Goal: Transaction & Acquisition: Purchase product/service

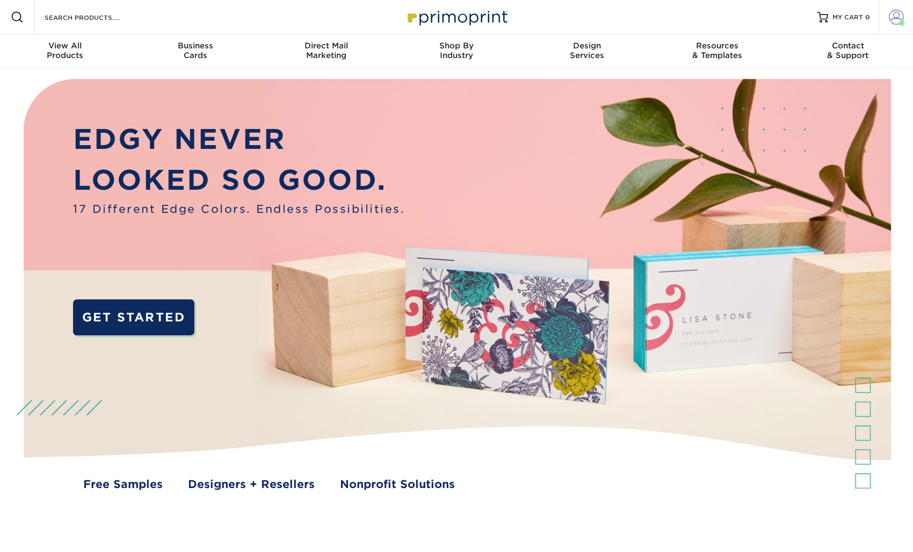
click at [900, 19] on span at bounding box center [896, 17] width 15 height 15
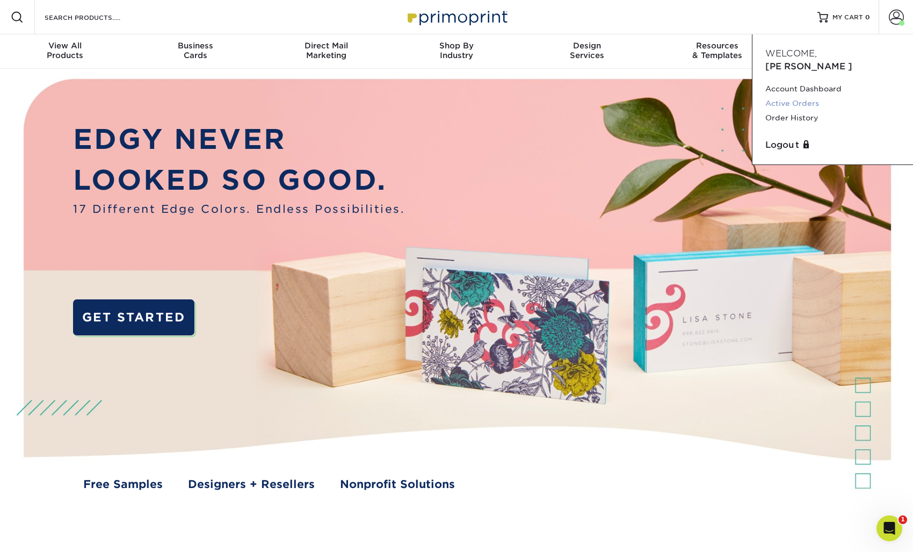
click at [814, 96] on link "Active Orders" at bounding box center [832, 103] width 135 height 15
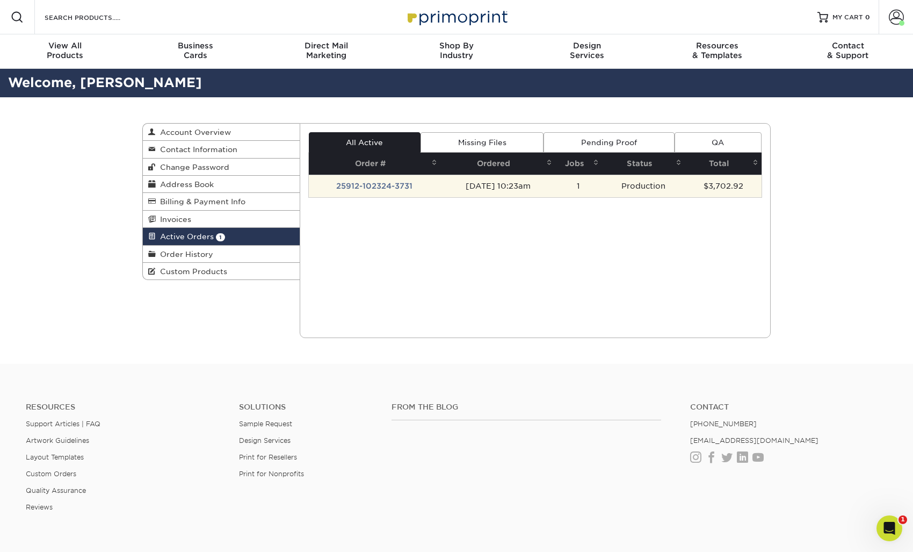
click at [513, 186] on td "09/12/2025 10:23am" at bounding box center [497, 186] width 115 height 23
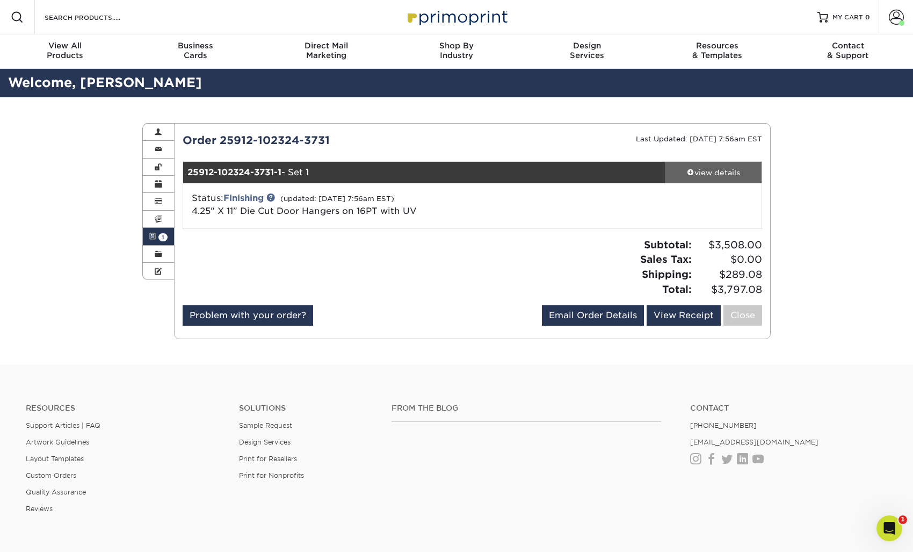
click at [705, 171] on div "view details" at bounding box center [713, 172] width 97 height 11
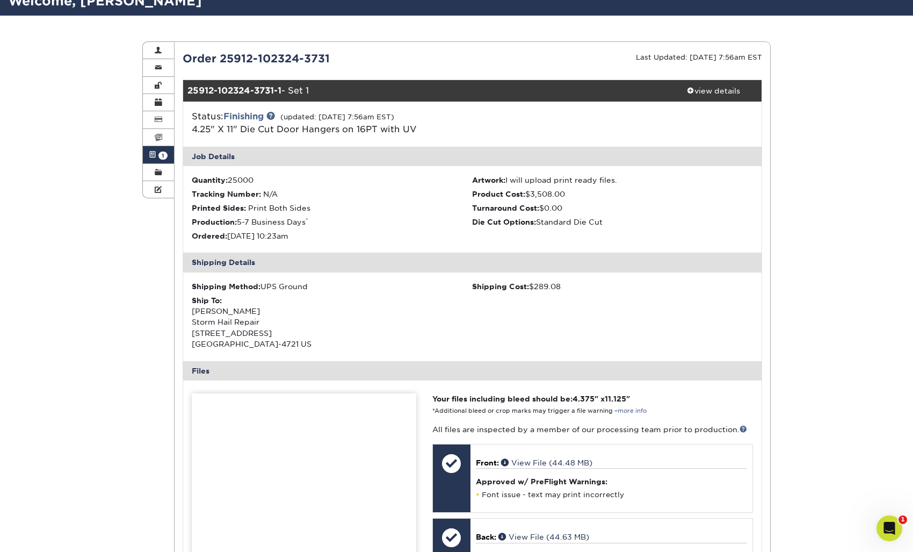
scroll to position [70, 0]
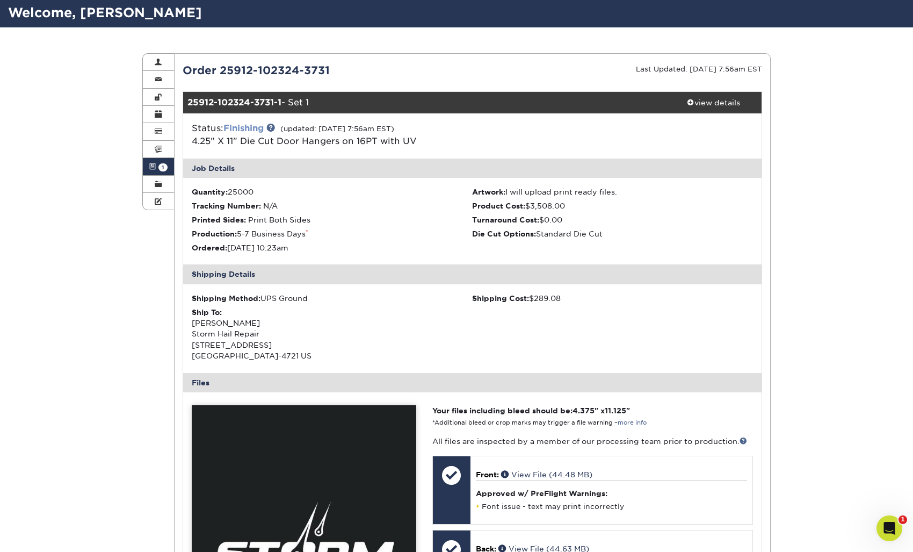
click at [253, 127] on link "Finishing" at bounding box center [243, 128] width 40 height 10
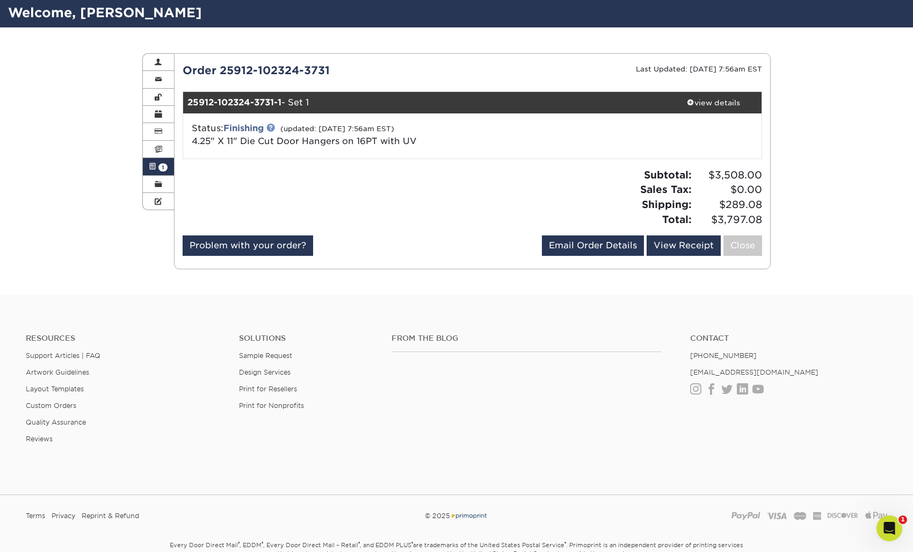
click at [273, 127] on link at bounding box center [270, 127] width 9 height 9
click at [87, 17] on h2 "Welcome, Philip" at bounding box center [456, 13] width 913 height 20
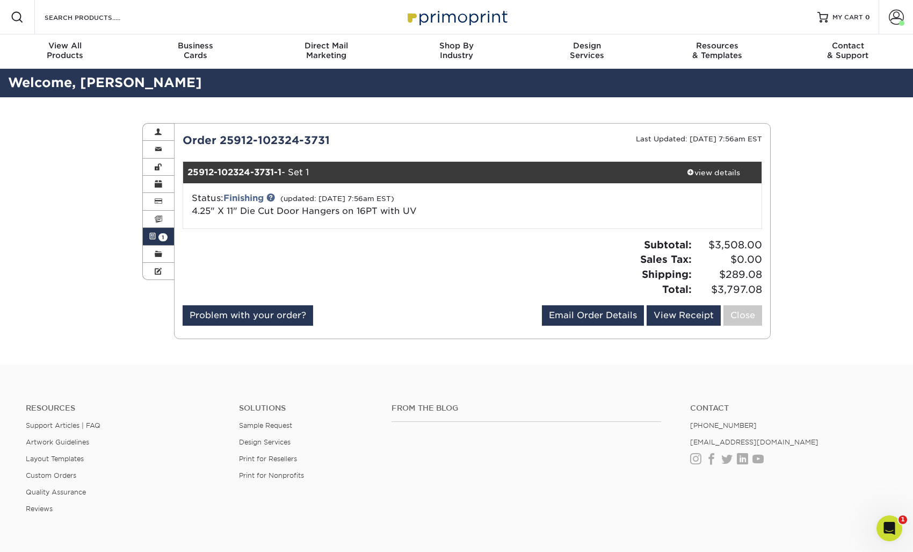
scroll to position [0, 0]
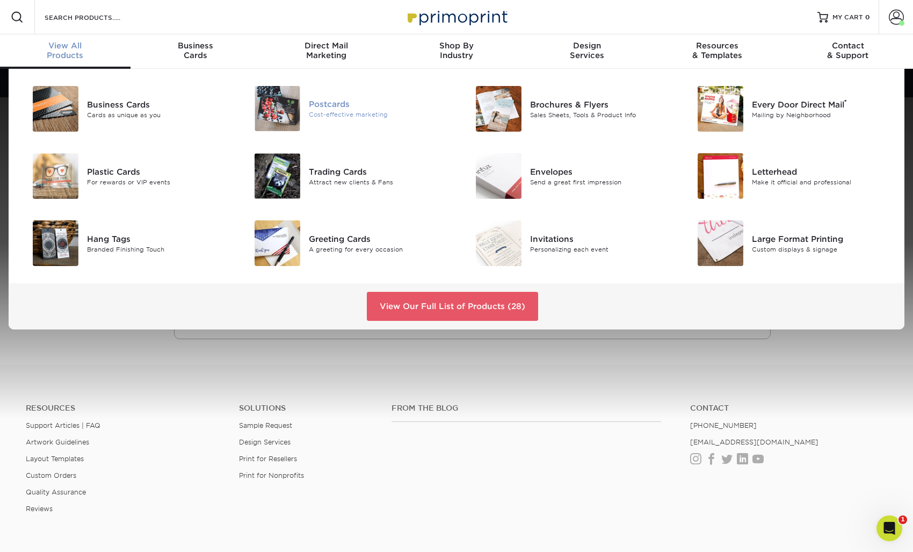
click at [329, 100] on div "Postcards" at bounding box center [379, 104] width 140 height 12
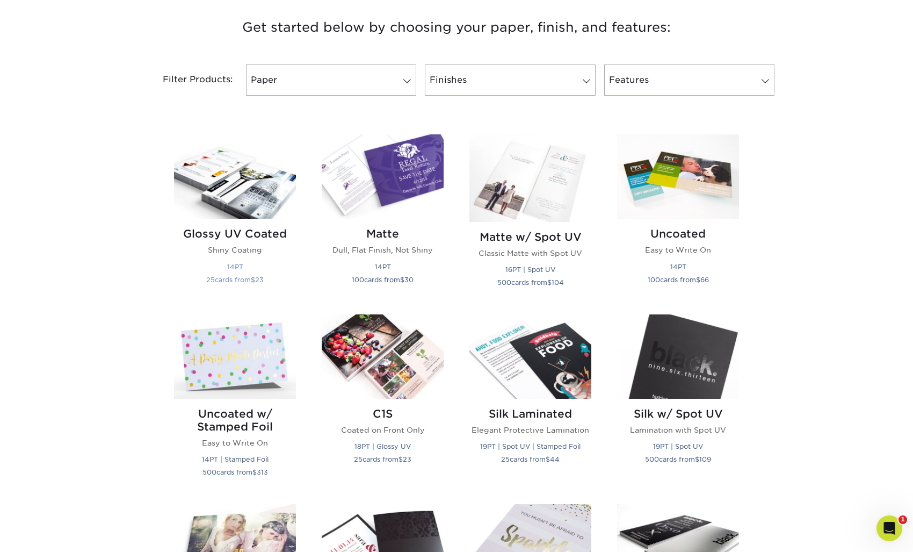
scroll to position [402, 0]
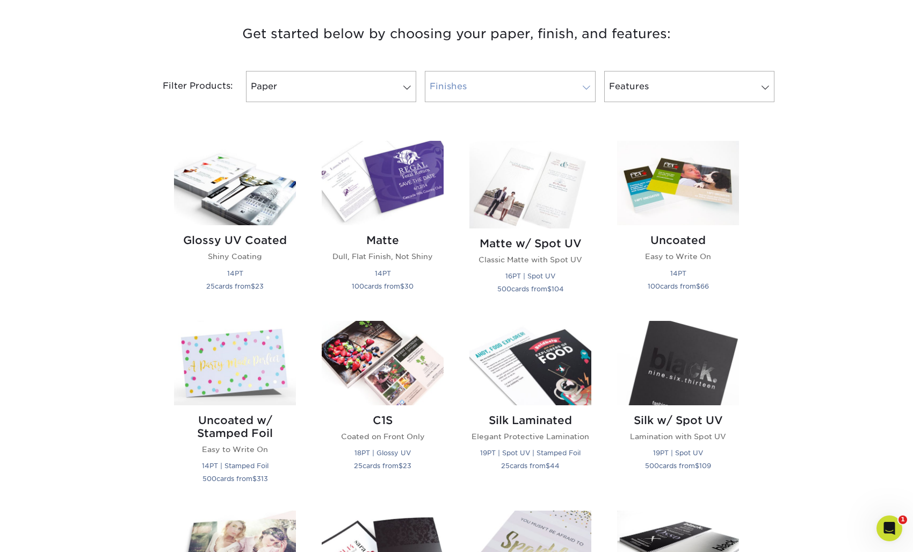
click at [556, 89] on link "Finishes" at bounding box center [510, 86] width 170 height 31
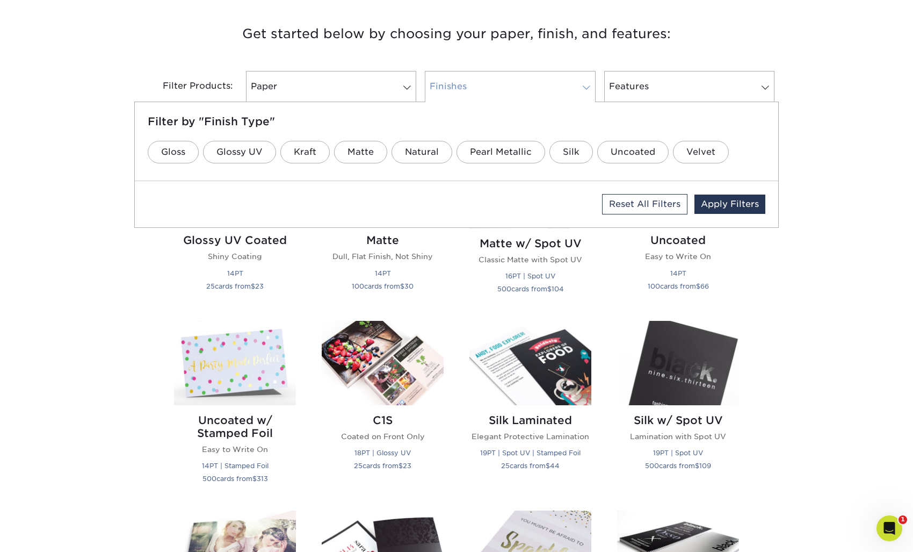
click at [556, 89] on link "Finishes" at bounding box center [510, 86] width 170 height 31
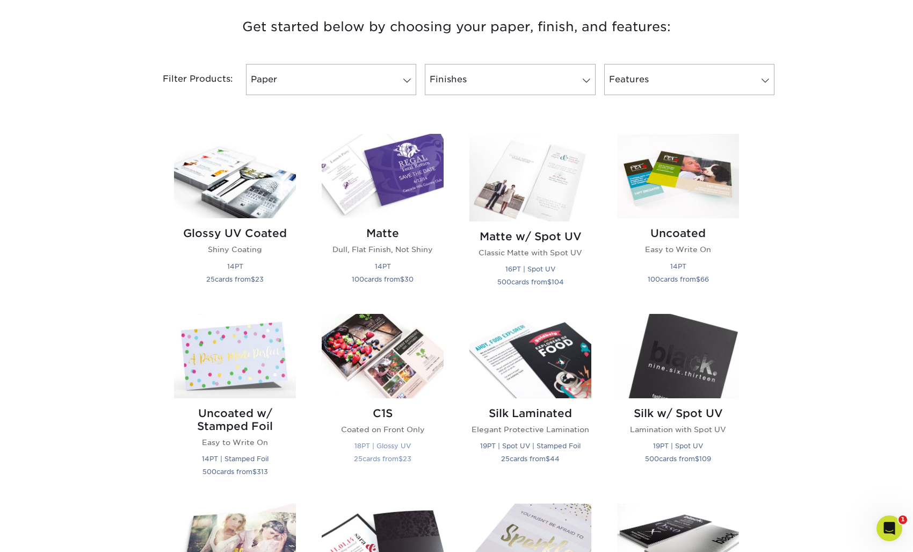
scroll to position [415, 0]
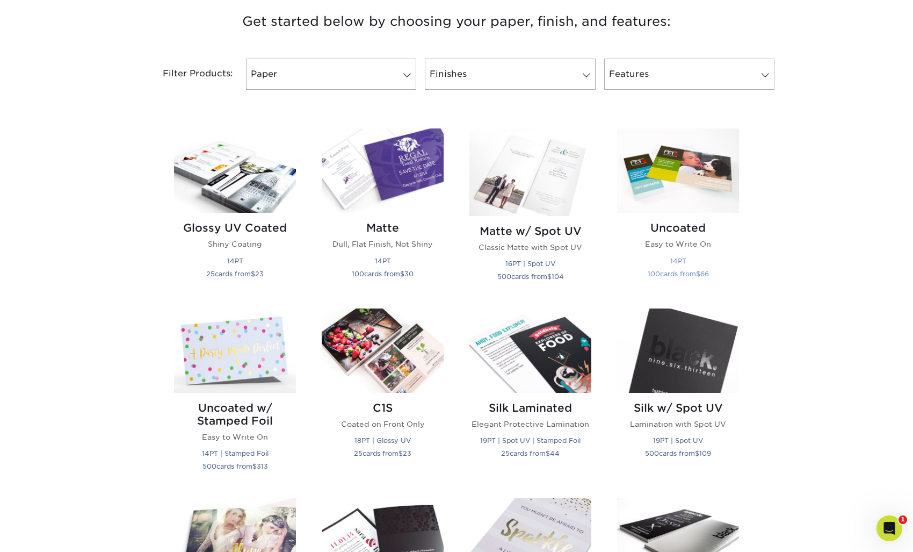
click at [674, 197] on img at bounding box center [678, 170] width 122 height 84
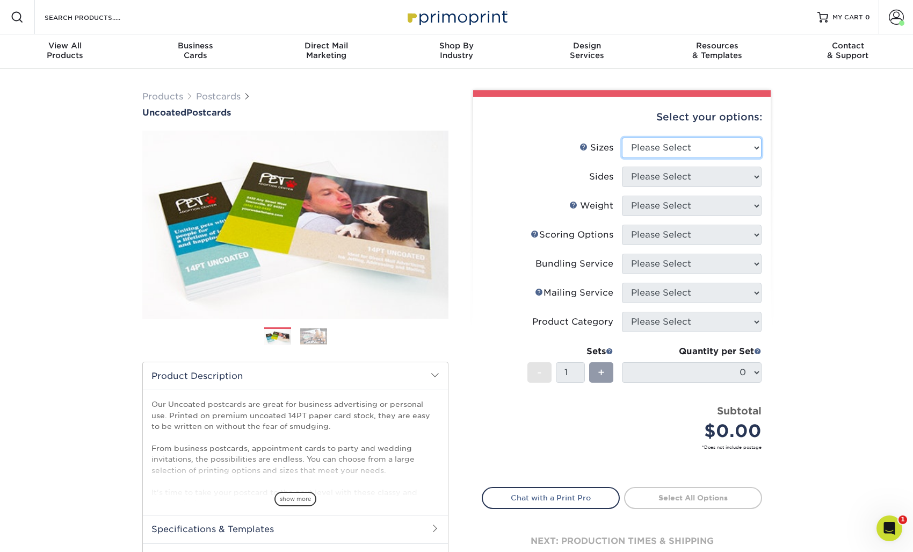
select select "4.00x6.00"
select select "13abbda7-1d64-4f25-8bb2-c179b224825d"
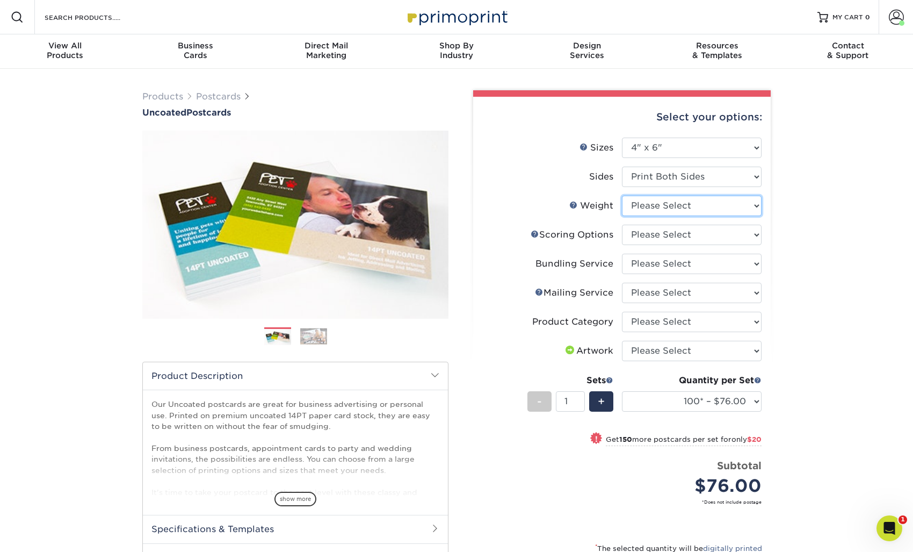
select select "14PT Uncoated"
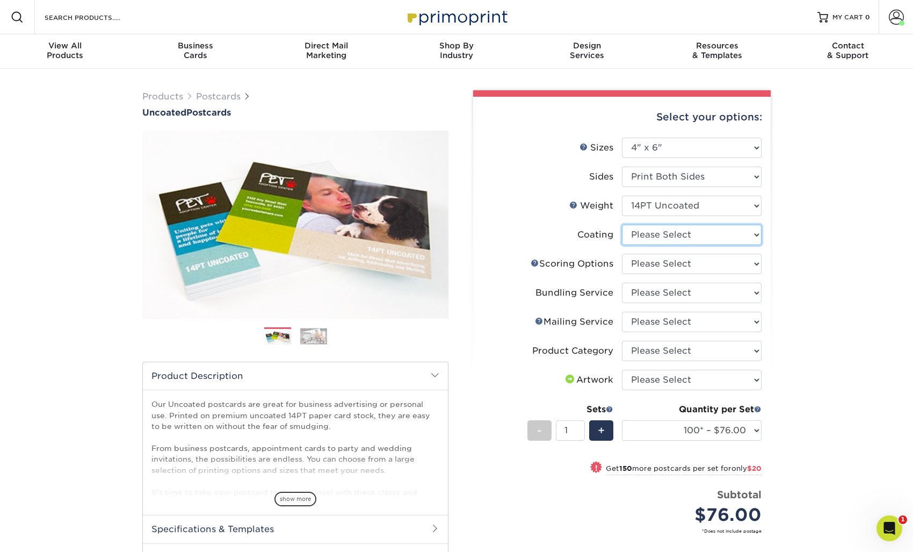
select select "3e7618de-abca-4bda-9f97-8b9129e913d8"
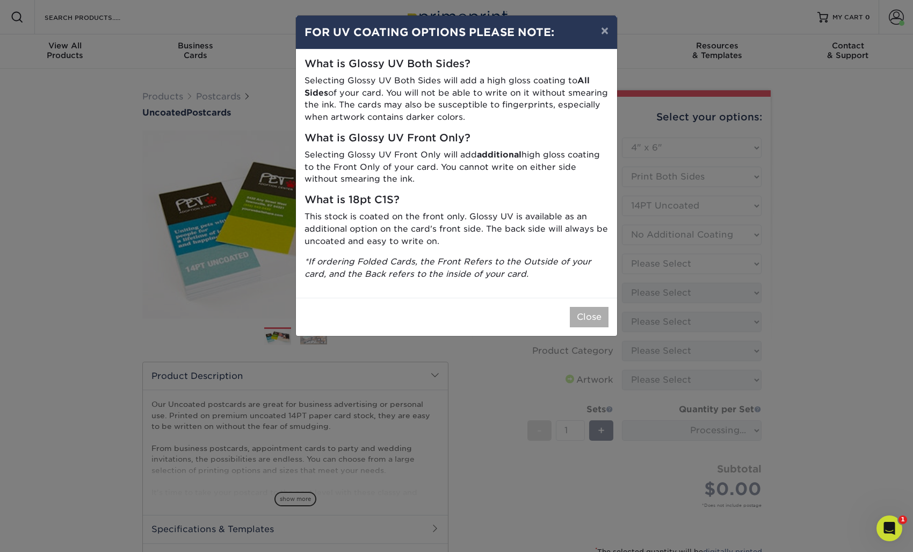
click at [583, 317] on button "Close" at bounding box center [589, 317] width 39 height 20
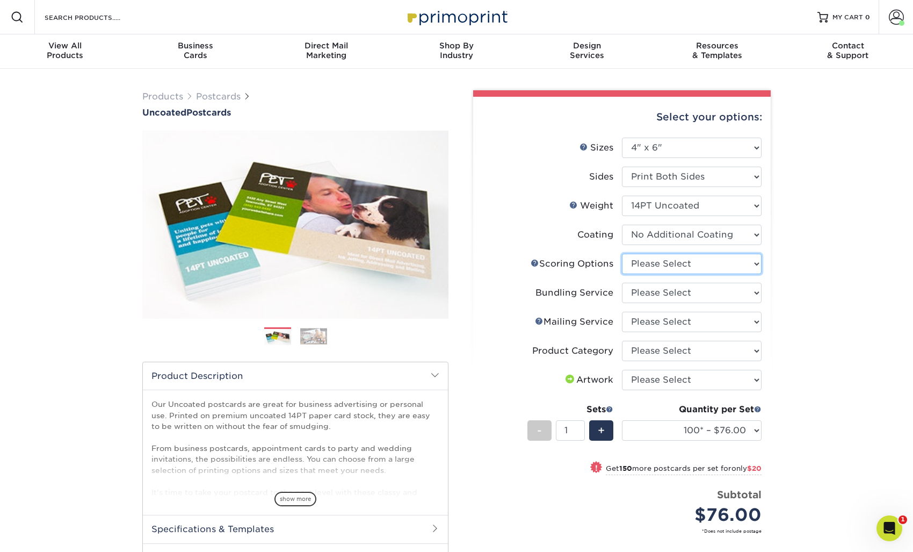
select select "16ebe401-5398-422d-8cb0-f3adbb82deb5"
select select "58689abb-25c0-461c-a4c3-a80b627d6649"
select select "3e5e9bdd-d78a-4c28-a41d-fe1407925ca6"
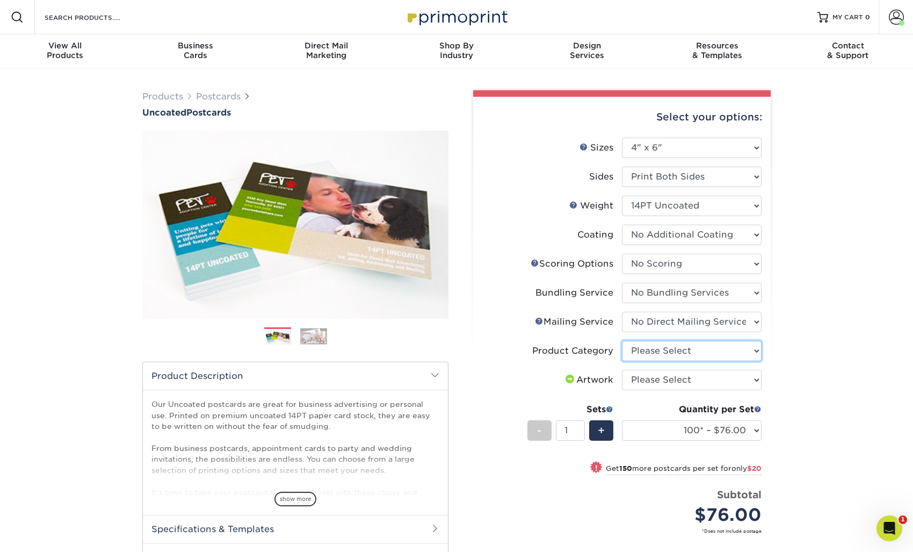
select select "9b7272e0-d6c8-4c3c-8e97-d3a1bcdab858"
select select "upload"
select select "20000 – $1301.00"
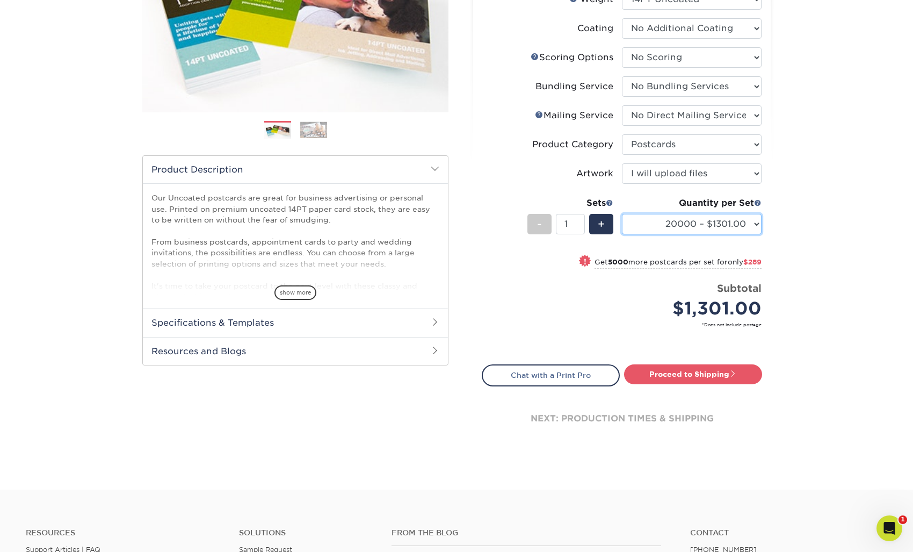
scroll to position [213, 0]
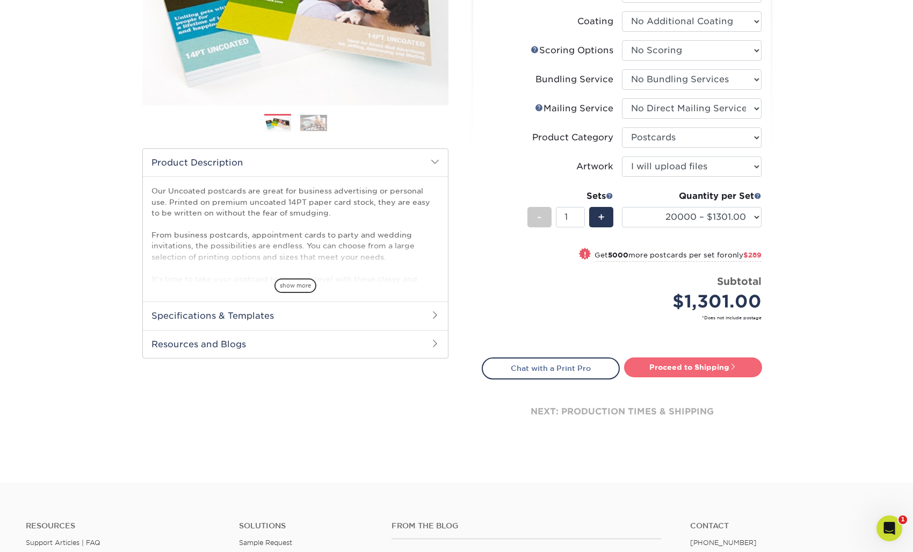
click at [709, 367] on link "Proceed to Shipping" at bounding box center [693, 366] width 138 height 19
type input "Set 1"
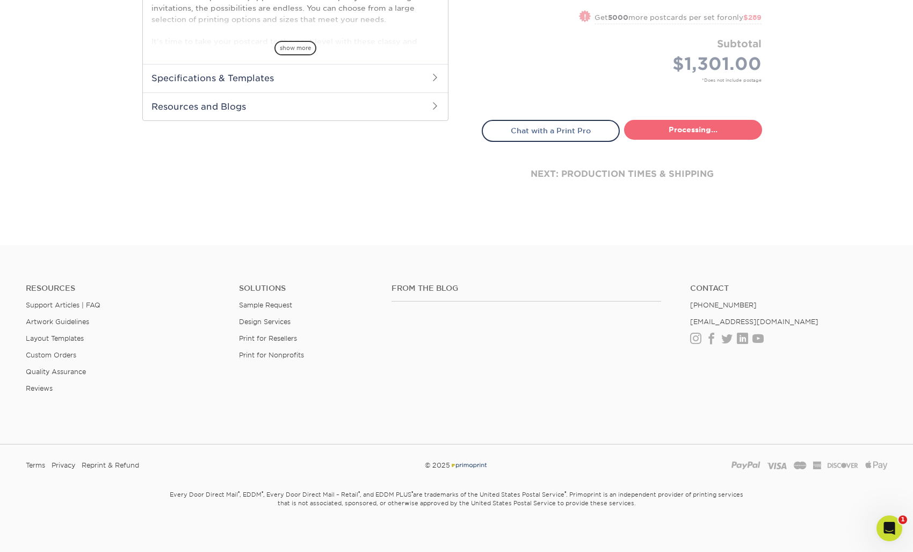
select select "b966bab2-7d2b-4a94-a64c-86fc0171c706"
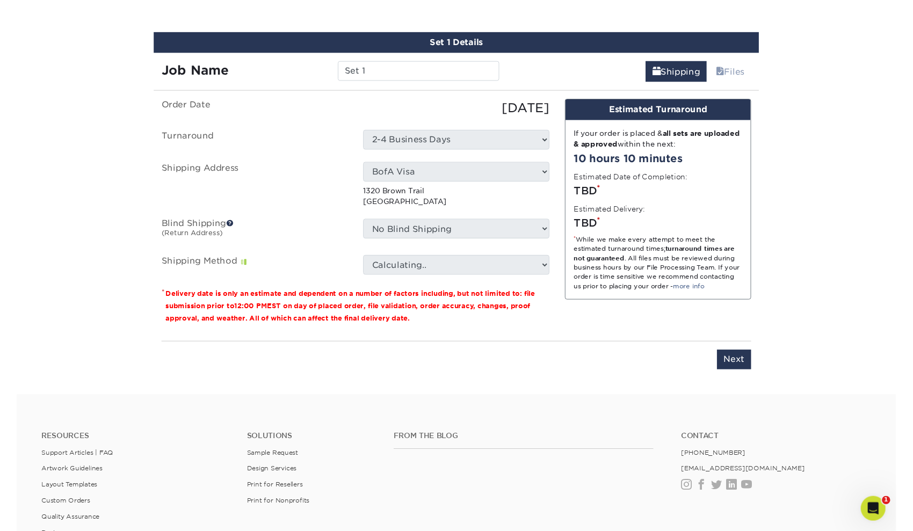
scroll to position [599, 0]
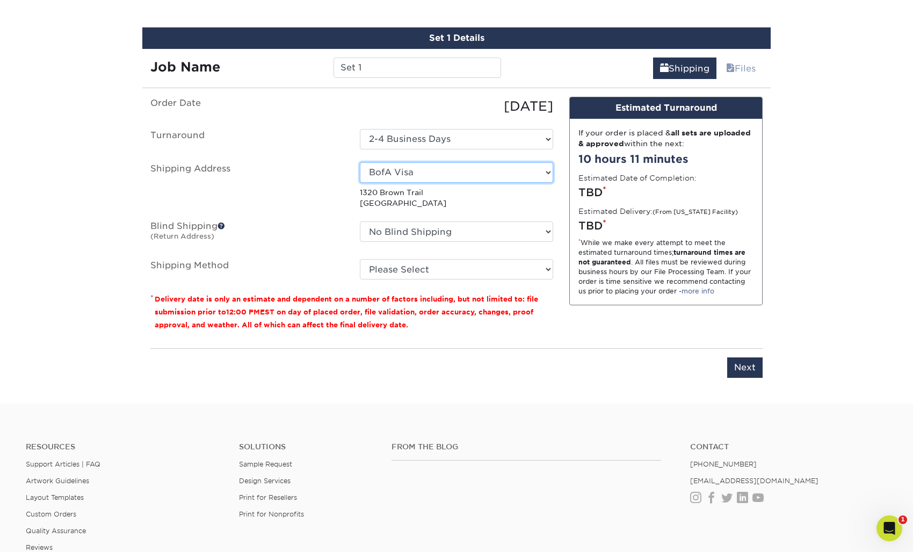
select select "285475"
select select "63886"
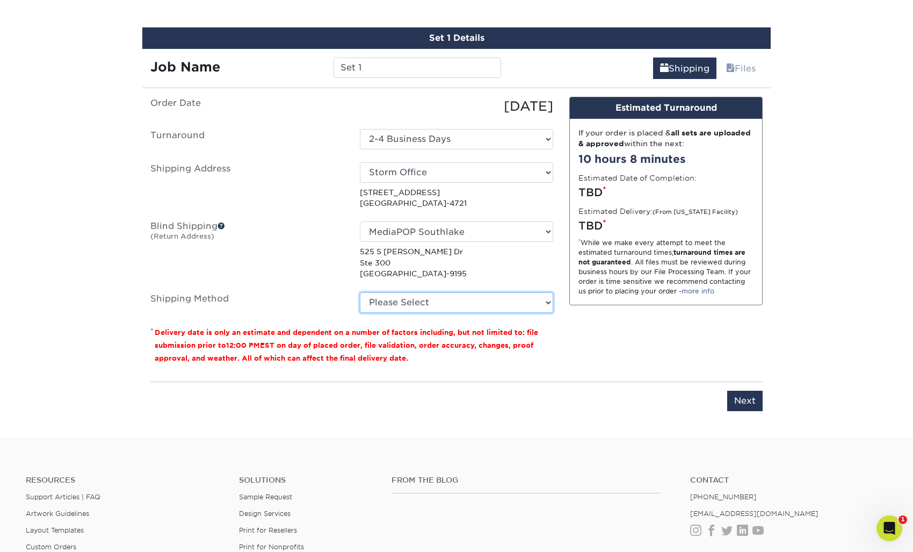
select select "01"
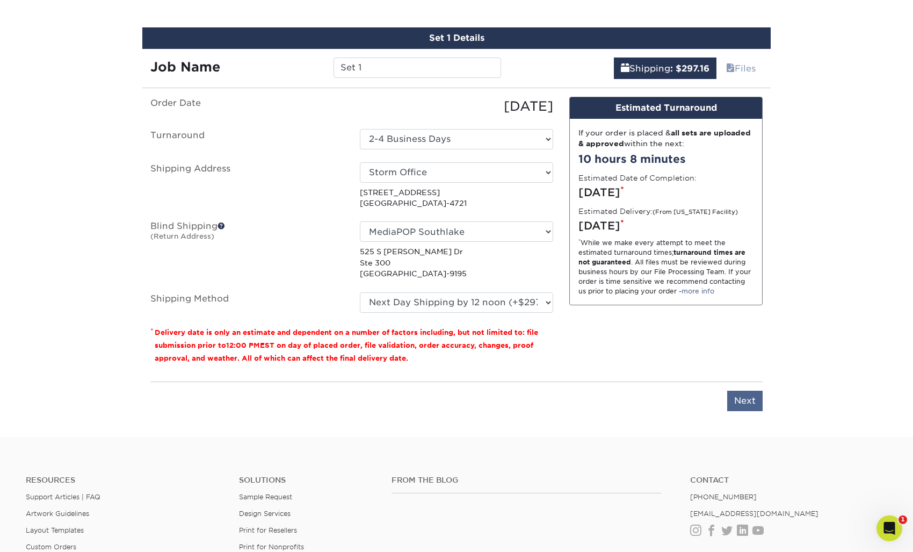
click at [743, 397] on input "Next" at bounding box center [744, 400] width 35 height 20
